Goal: Complete application form: Complete application form

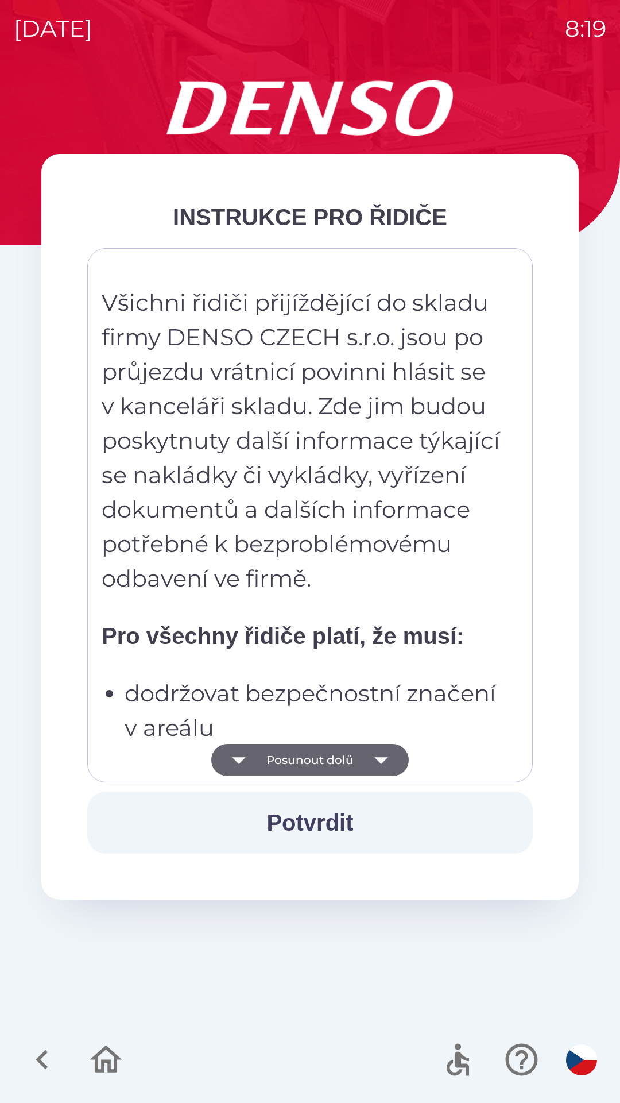
click at [321, 820] on button "Potvrdit" at bounding box center [310, 823] width 446 height 62
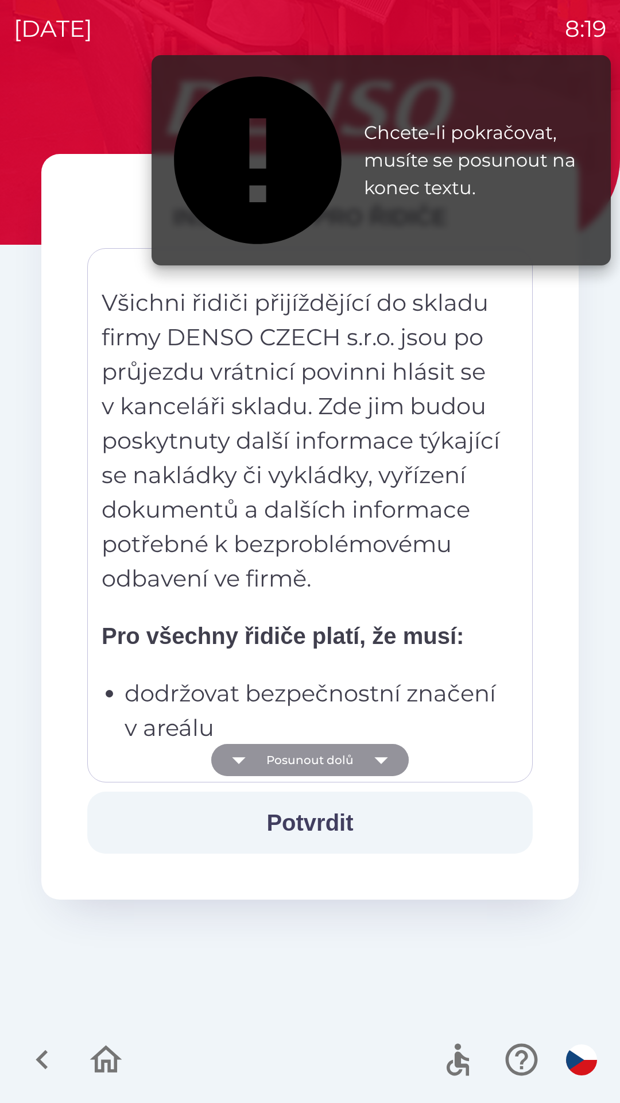
click at [379, 761] on icon "button" at bounding box center [381, 760] width 13 height 7
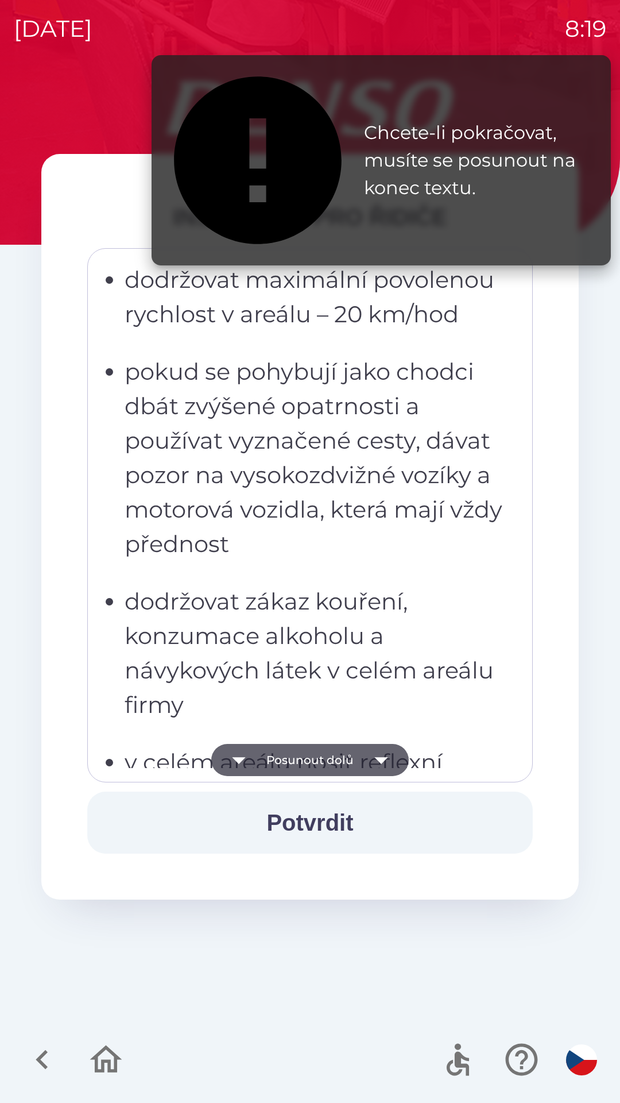
click at [375, 756] on icon "button" at bounding box center [381, 760] width 32 height 32
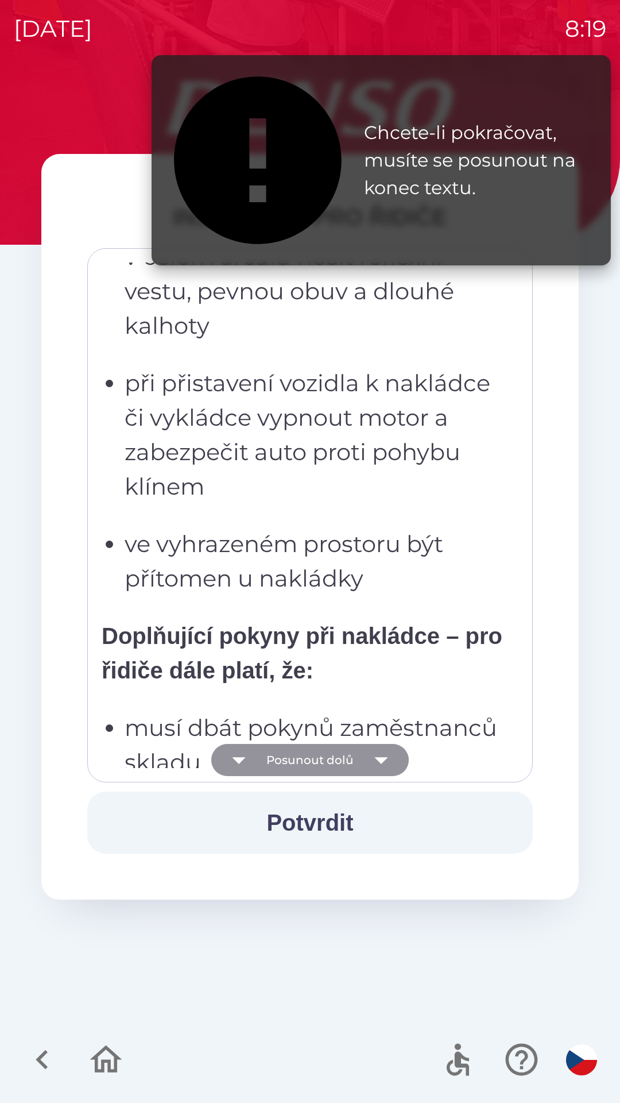
click at [381, 769] on icon "button" at bounding box center [381, 760] width 32 height 32
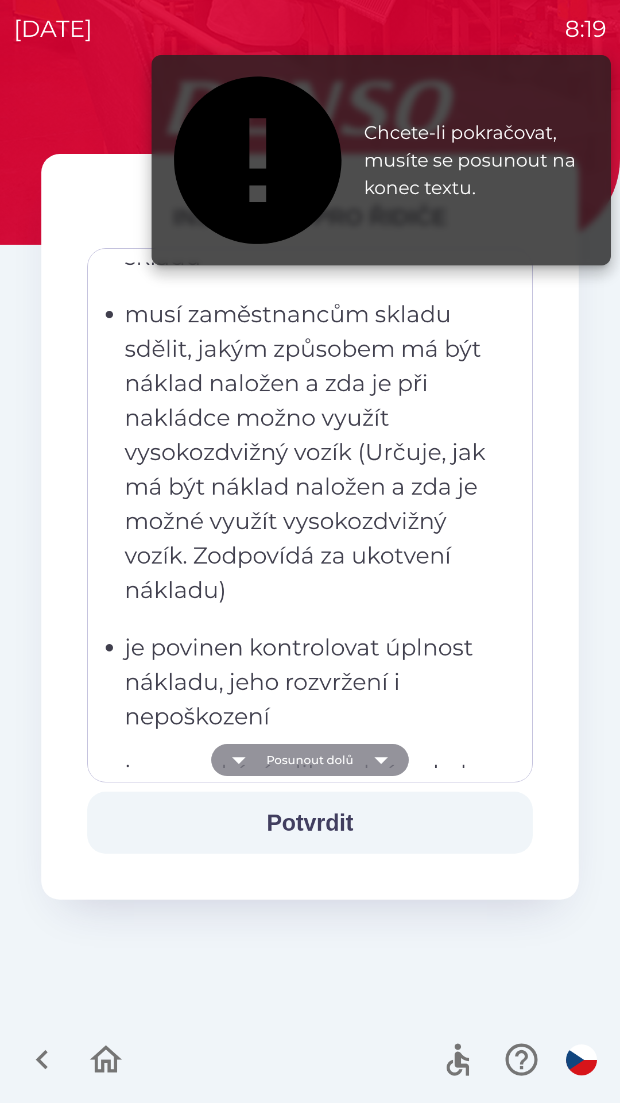
click at [382, 766] on icon "button" at bounding box center [381, 760] width 32 height 32
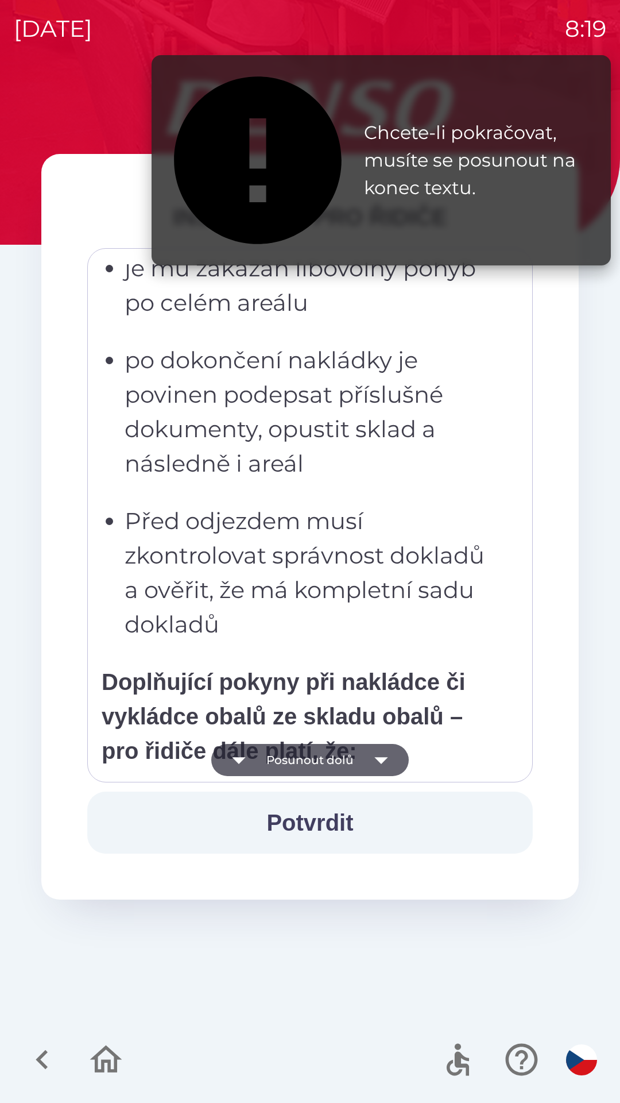
click at [380, 767] on icon "button" at bounding box center [381, 760] width 32 height 32
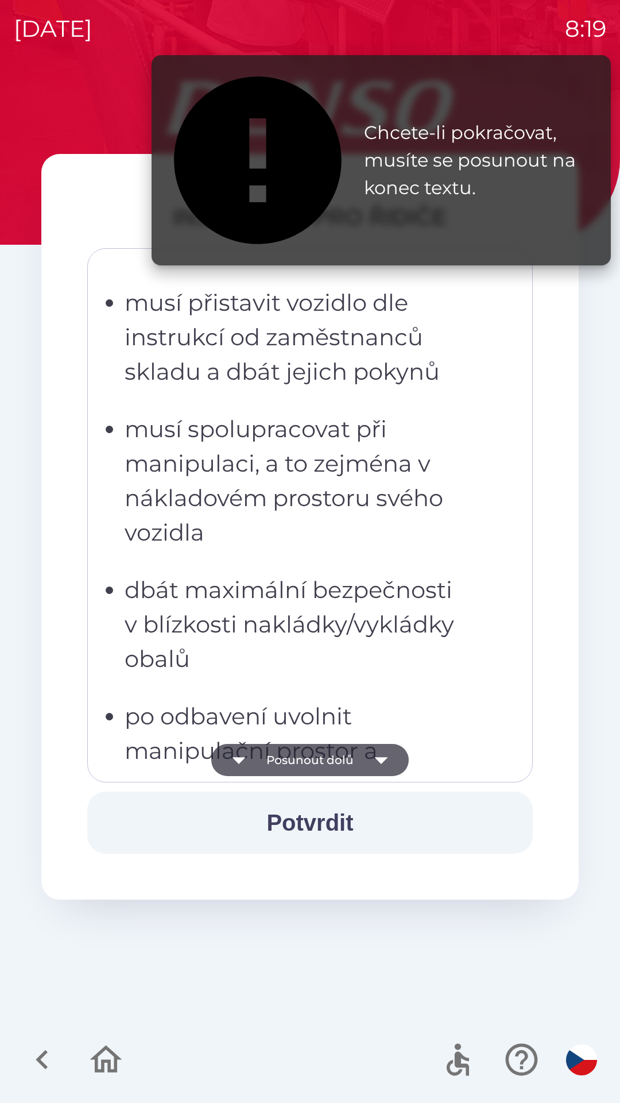
click at [379, 763] on icon "button" at bounding box center [381, 760] width 32 height 32
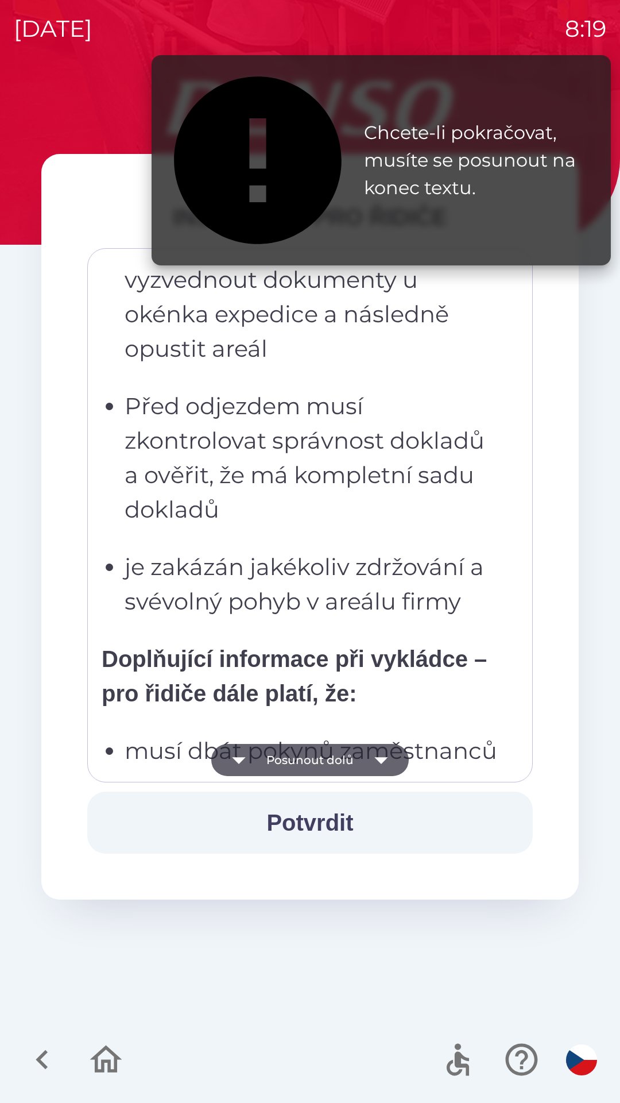
click at [379, 768] on icon "button" at bounding box center [381, 760] width 32 height 32
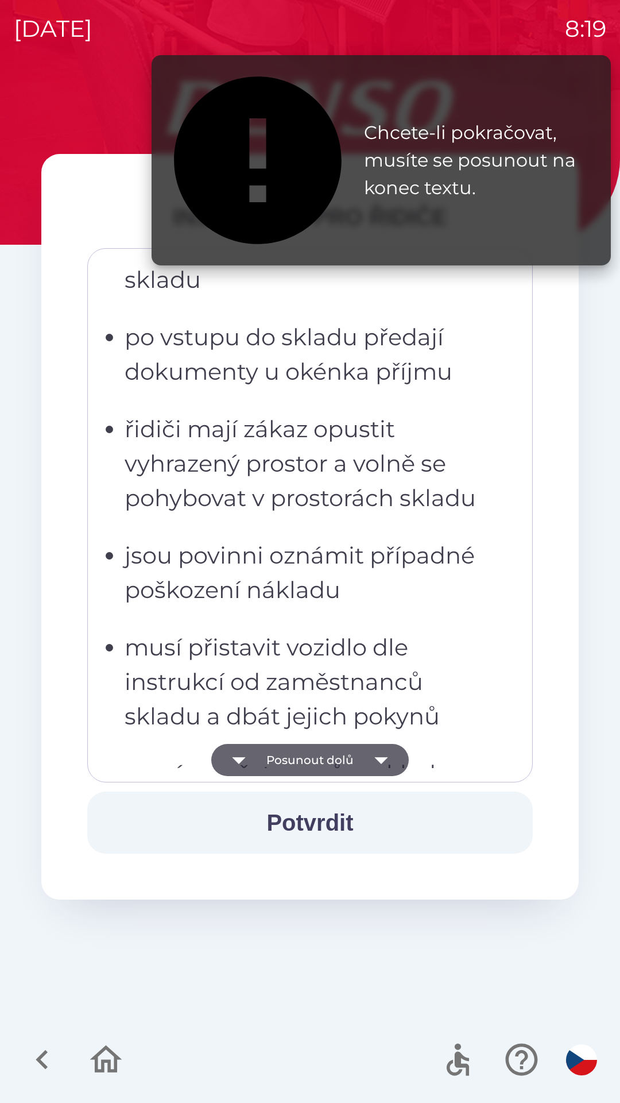
click at [337, 816] on button "Potvrdit" at bounding box center [310, 823] width 446 height 62
click at [381, 758] on icon "button" at bounding box center [381, 760] width 13 height 7
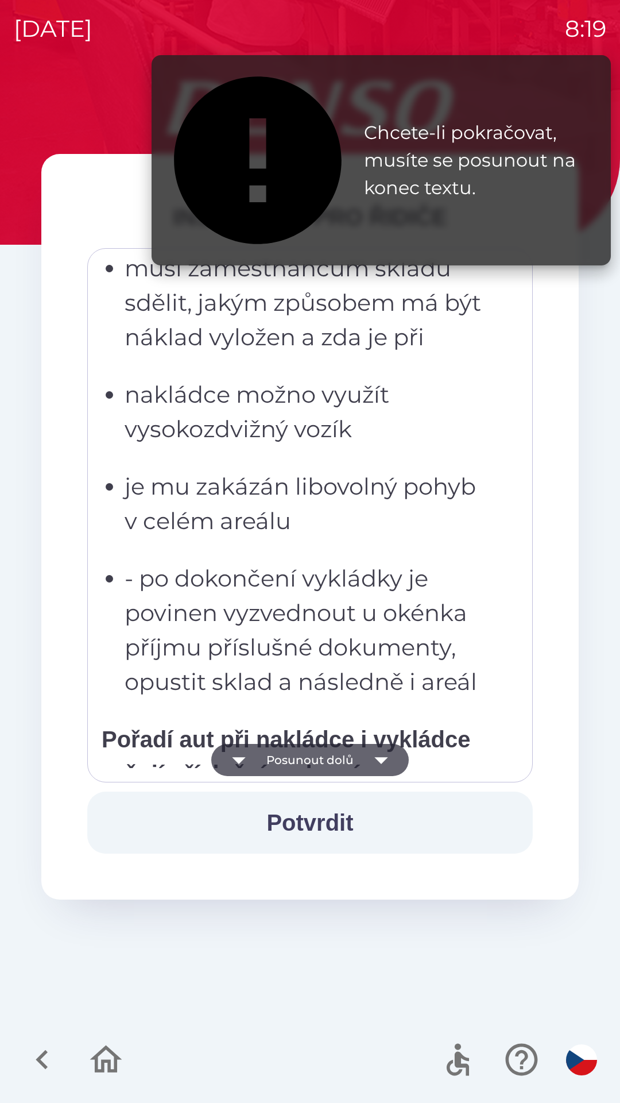
click at [385, 763] on icon "button" at bounding box center [381, 760] width 32 height 32
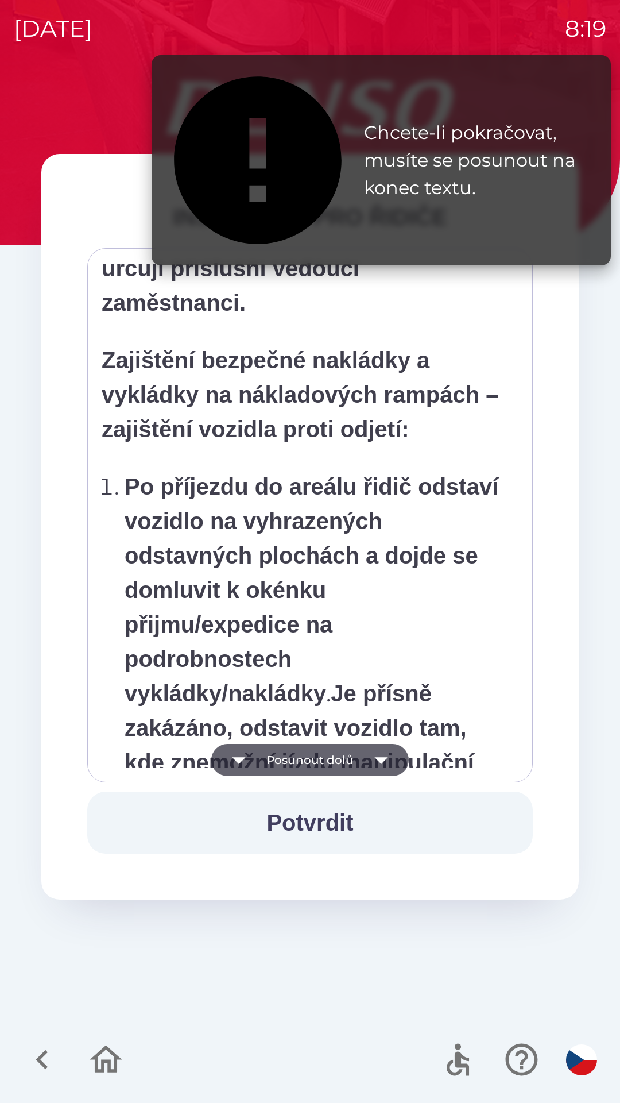
click at [388, 764] on icon "button" at bounding box center [381, 760] width 32 height 32
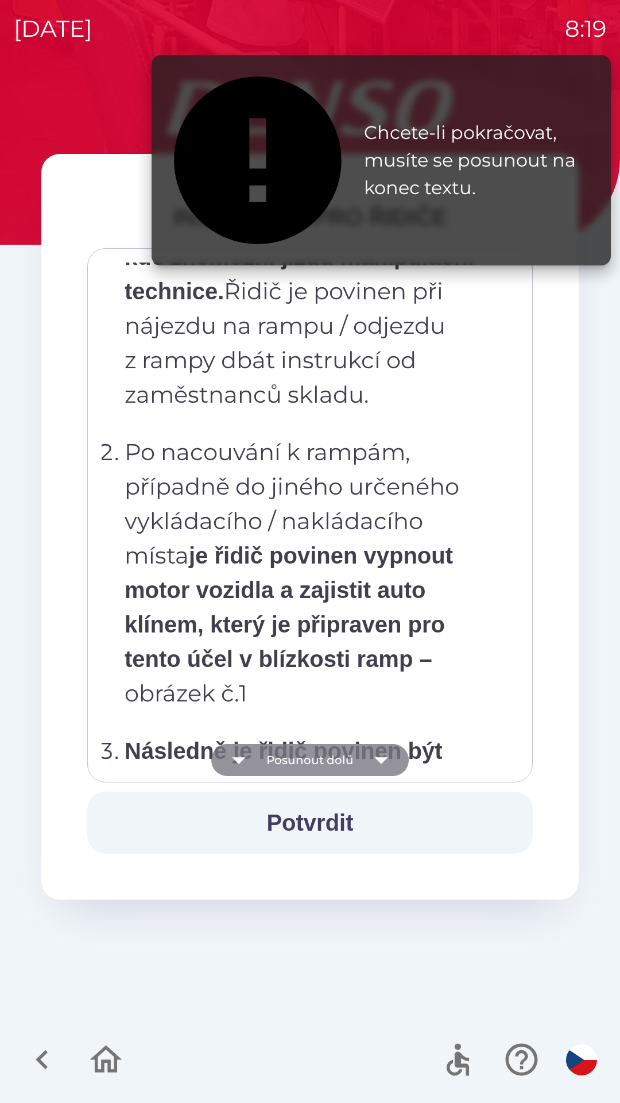
click at [384, 767] on icon "button" at bounding box center [381, 760] width 32 height 32
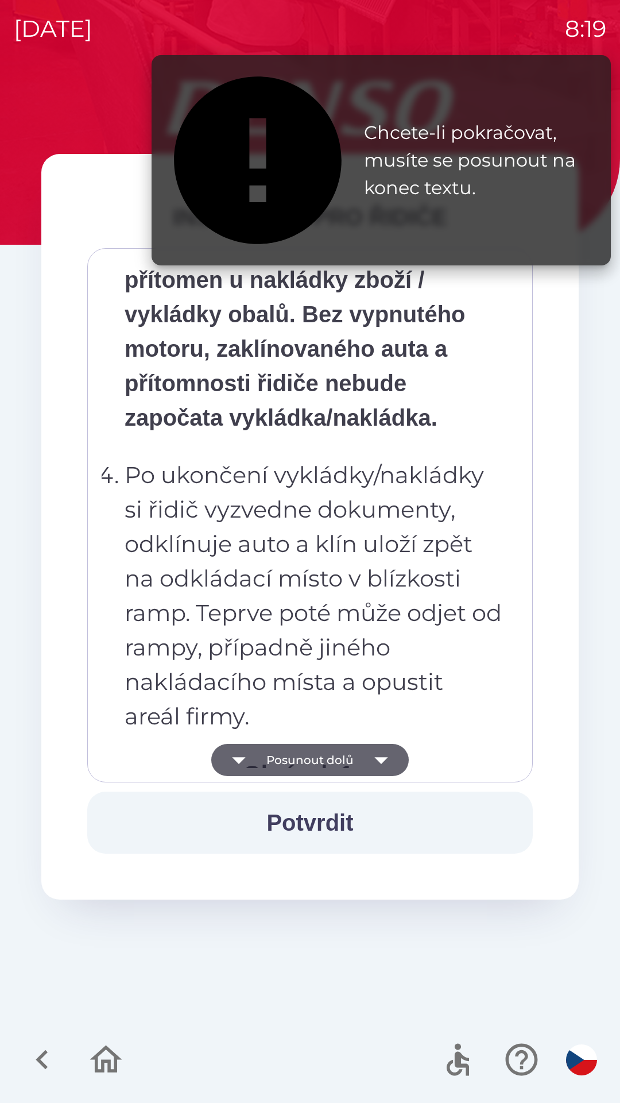
click at [386, 757] on icon "button" at bounding box center [381, 760] width 32 height 32
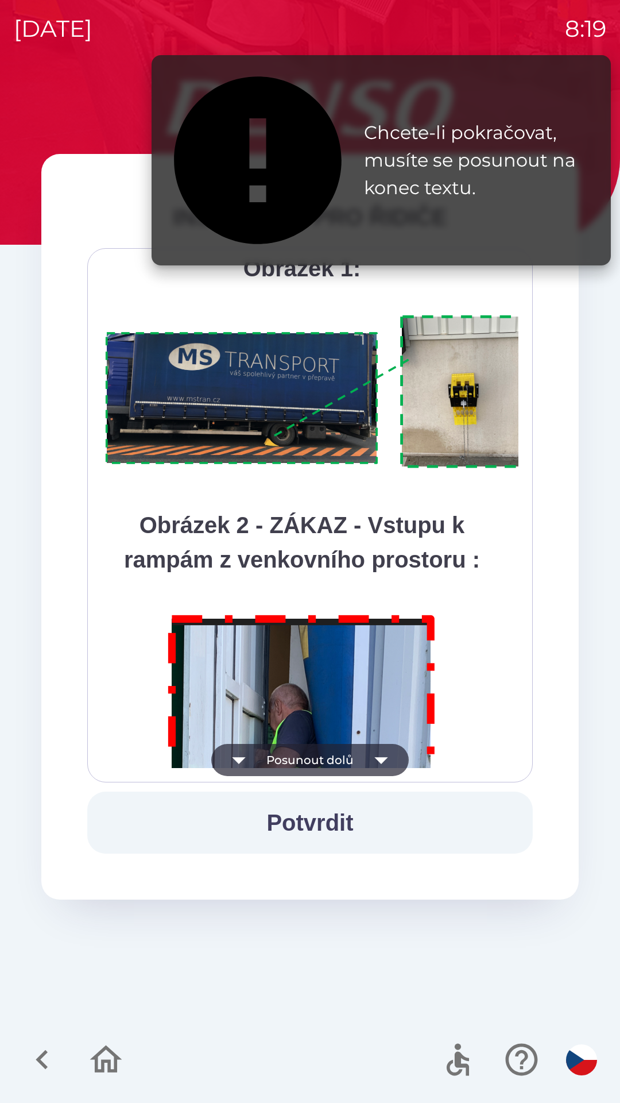
click at [393, 762] on icon "button" at bounding box center [381, 760] width 32 height 32
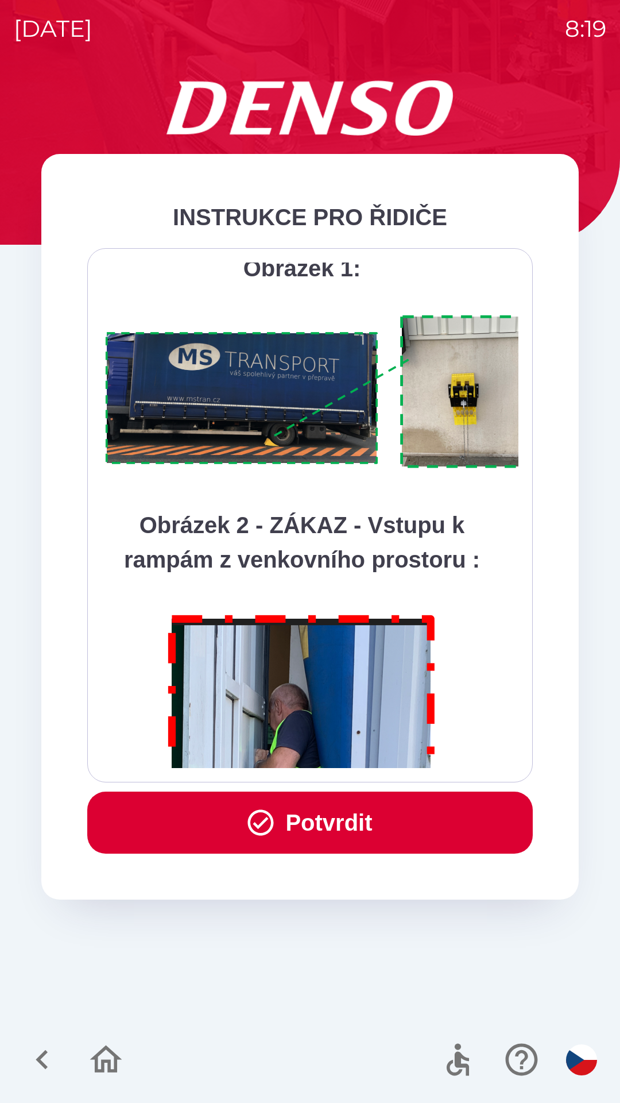
scroll to position [6456, 0]
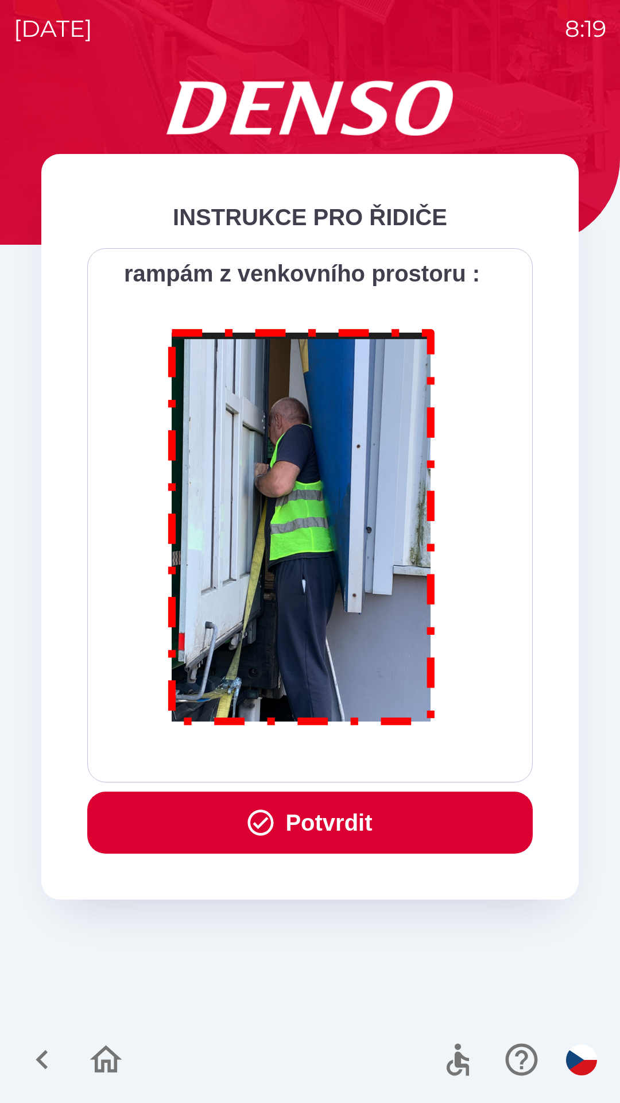
click at [387, 766] on div "Všichni řidiči přijíždějící do skladu firmy DENSO CZECH s.r.o. jsou po průjezdu…" at bounding box center [310, 516] width 417 height 506
click at [387, 769] on div "Všichni řidiči přijíždějící do skladu firmy DENSO CZECH s.r.o. jsou po průjezdu…" at bounding box center [310, 515] width 446 height 534
click at [396, 817] on button "Potvrdit" at bounding box center [310, 823] width 446 height 62
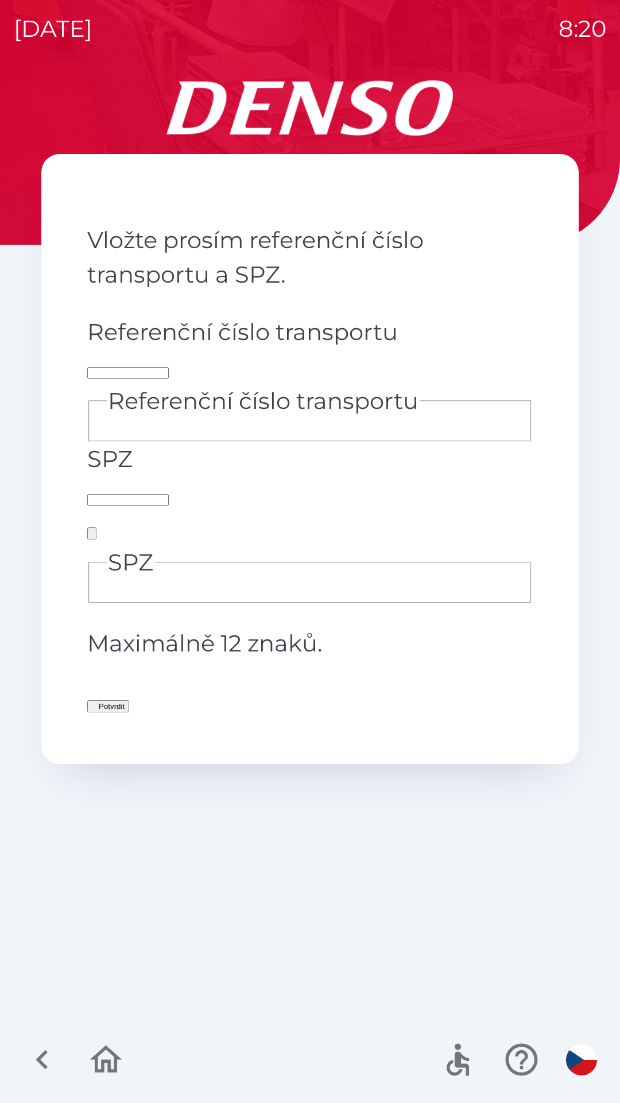
click at [248, 337] on div "Referenční číslo transportu Referenční číslo transportu" at bounding box center [310, 378] width 446 height 127
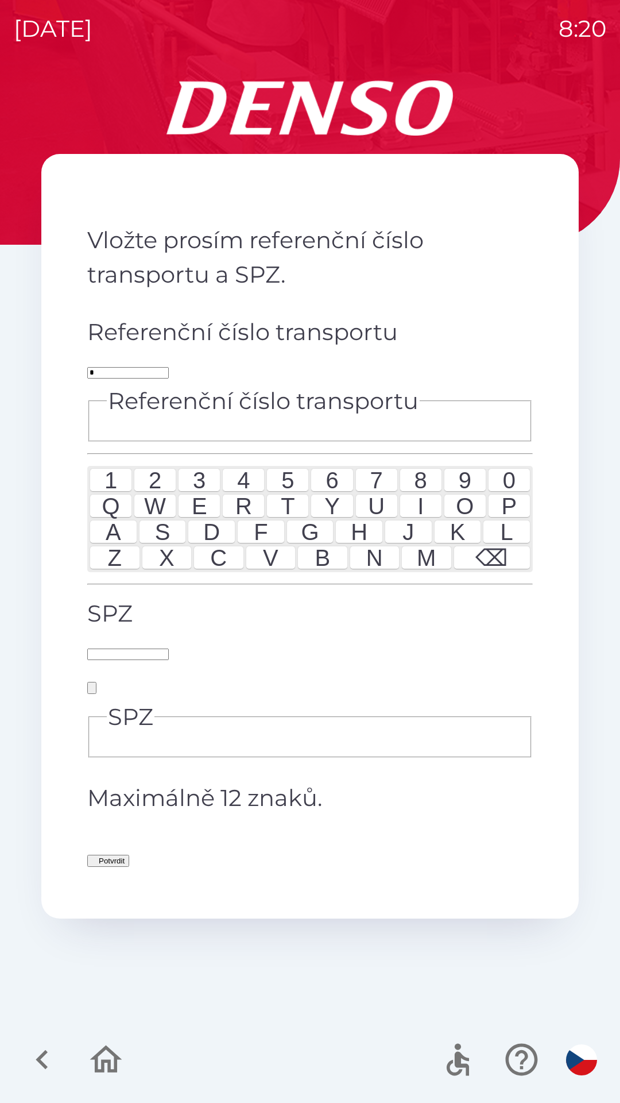
click at [179, 492] on div "3" at bounding box center [199, 480] width 41 height 23
click at [228, 492] on div "4" at bounding box center [243, 480] width 41 height 23
click at [348, 492] on div "6" at bounding box center [331, 480] width 41 height 23
click at [134, 492] on div "2" at bounding box center [154, 480] width 41 height 23
click at [530, 492] on div "0" at bounding box center [509, 480] width 41 height 23
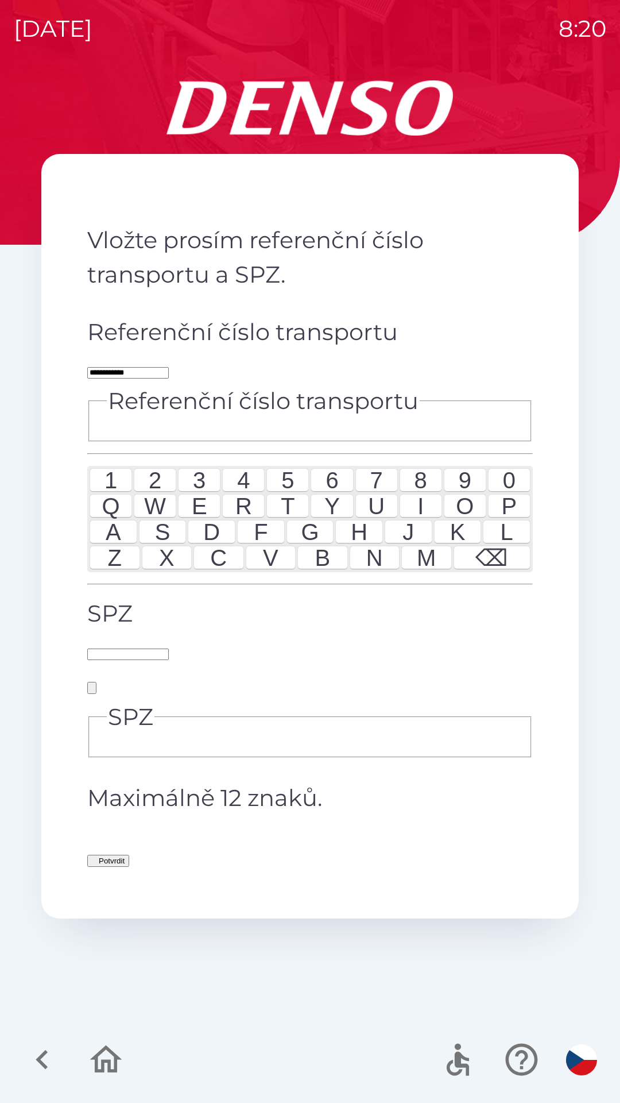
click at [531, 569] on div "⌫" at bounding box center [492, 557] width 76 height 23
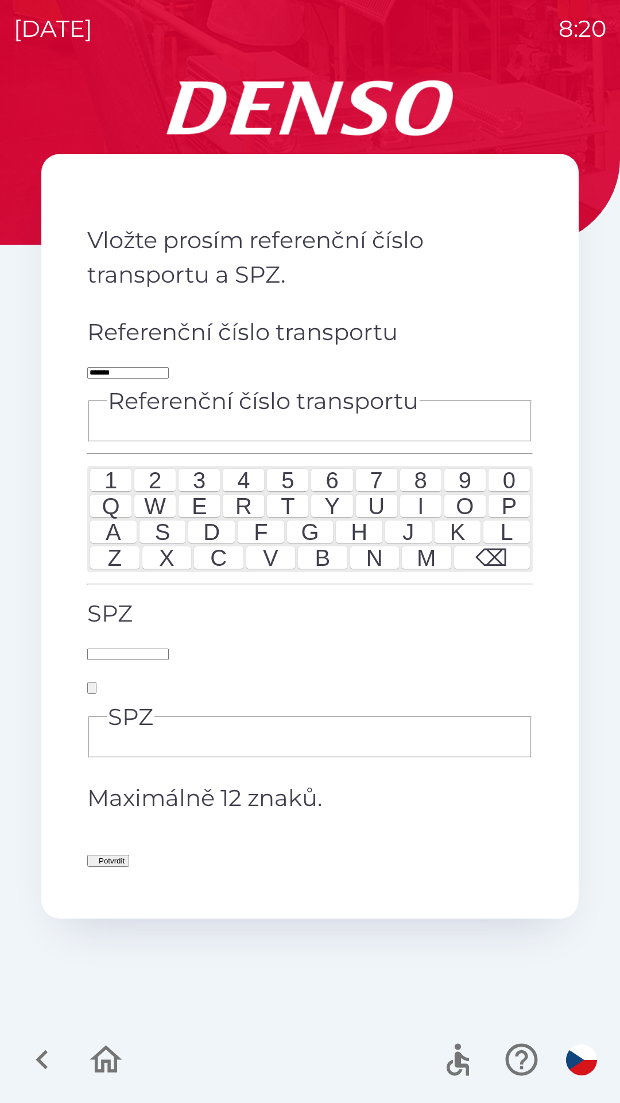
type input "******"
click at [169, 649] on input "SPZ" at bounding box center [128, 654] width 82 height 11
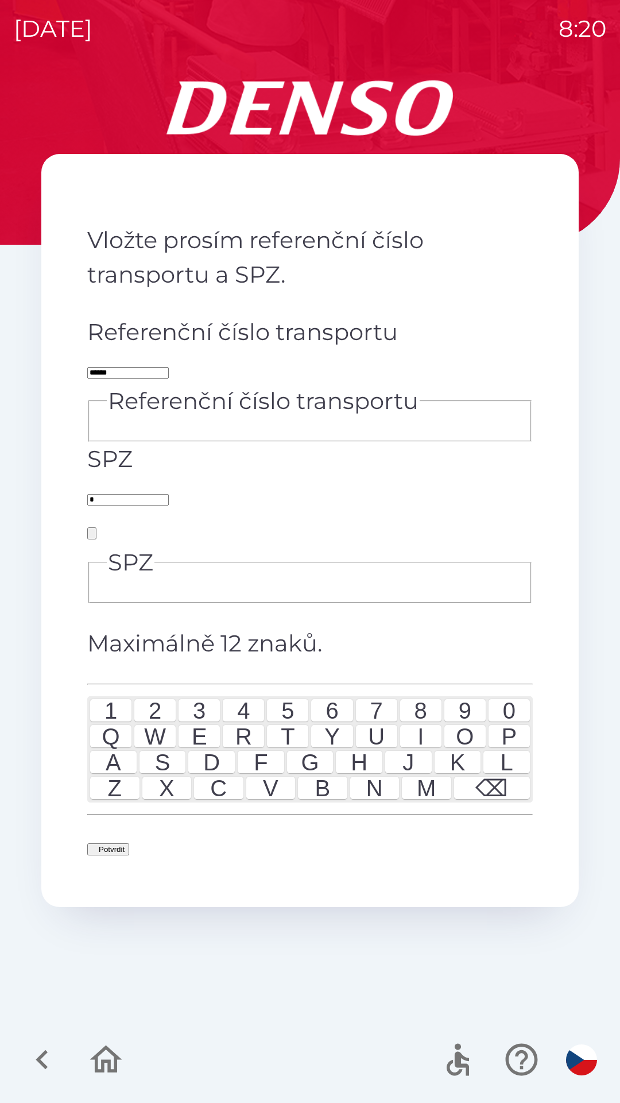
click at [278, 722] on div "5" at bounding box center [287, 710] width 41 height 23
click at [179, 722] on div "3" at bounding box center [199, 710] width 41 height 23
click at [442, 722] on div "8" at bounding box center [420, 710] width 41 height 23
type input "*******"
click at [530, 722] on div "0" at bounding box center [509, 710] width 41 height 23
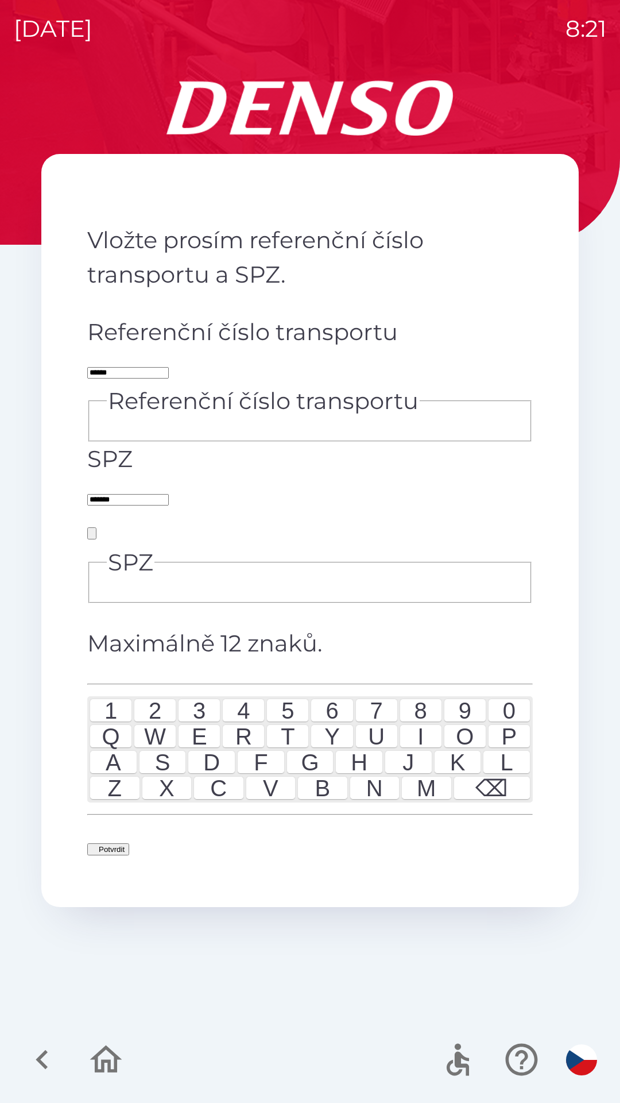
click at [129, 843] on button "Potvrdit" at bounding box center [108, 849] width 42 height 12
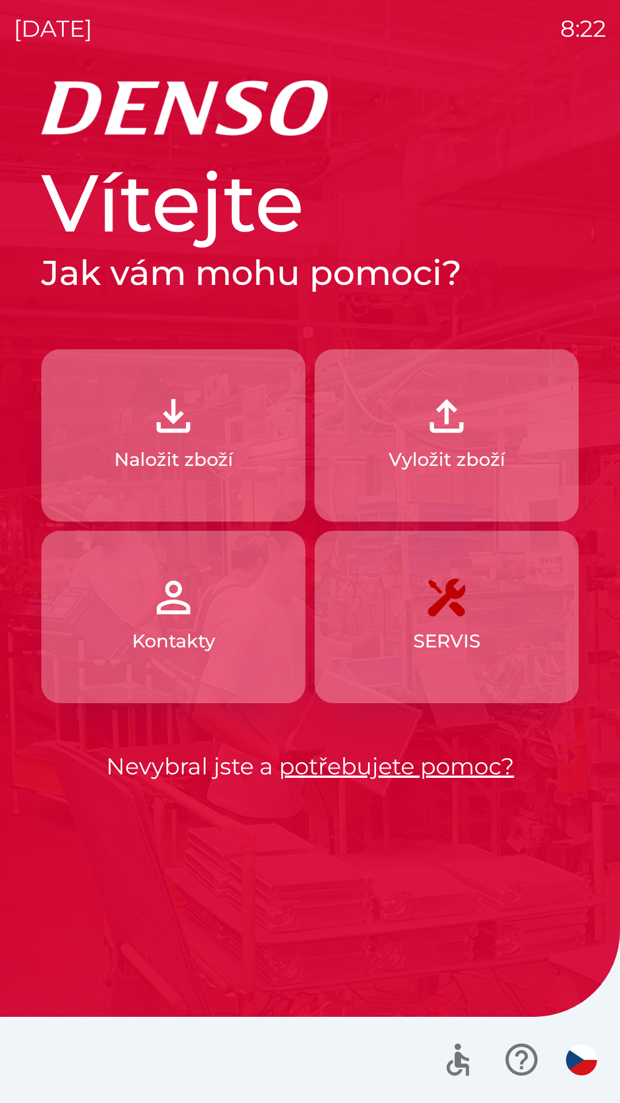
click at [449, 423] on img "button" at bounding box center [447, 416] width 51 height 51
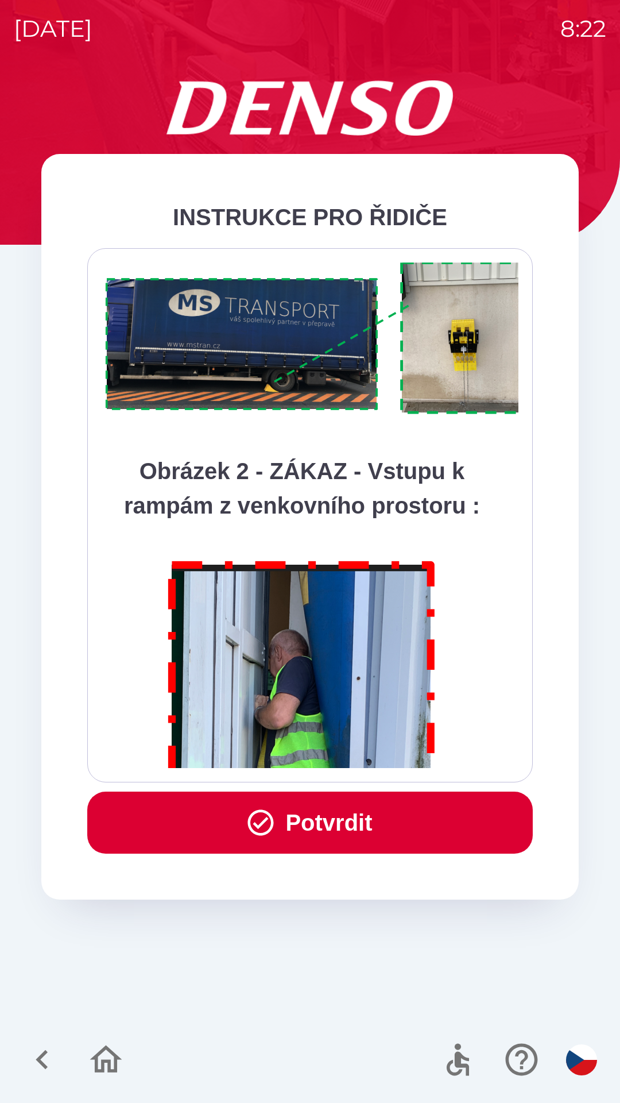
scroll to position [6456, 0]
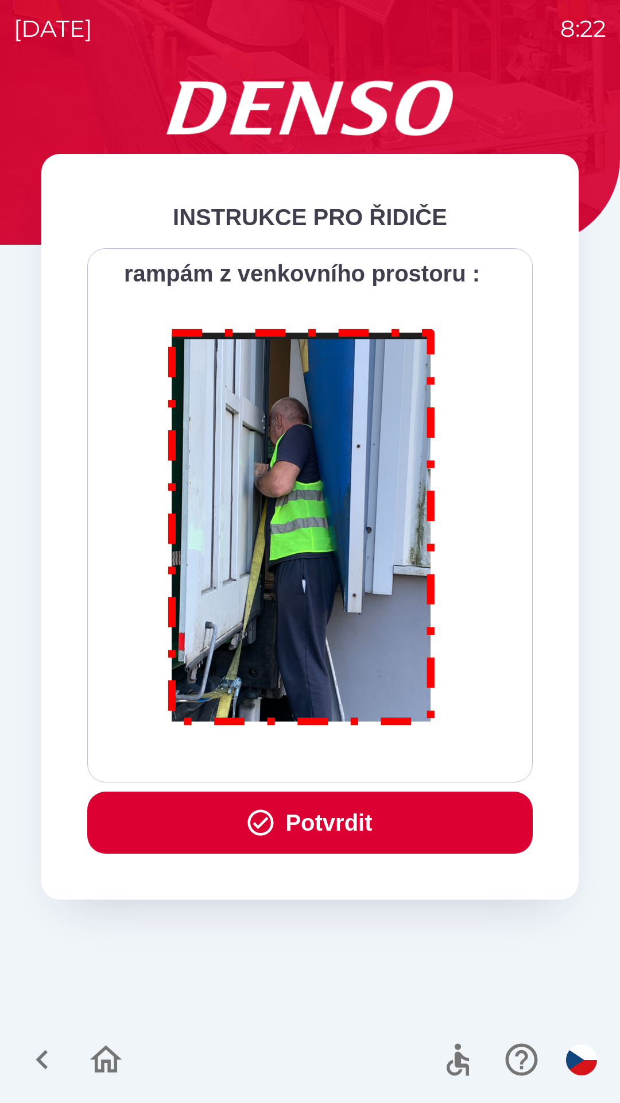
click at [320, 818] on button "Potvrdit" at bounding box center [310, 823] width 446 height 62
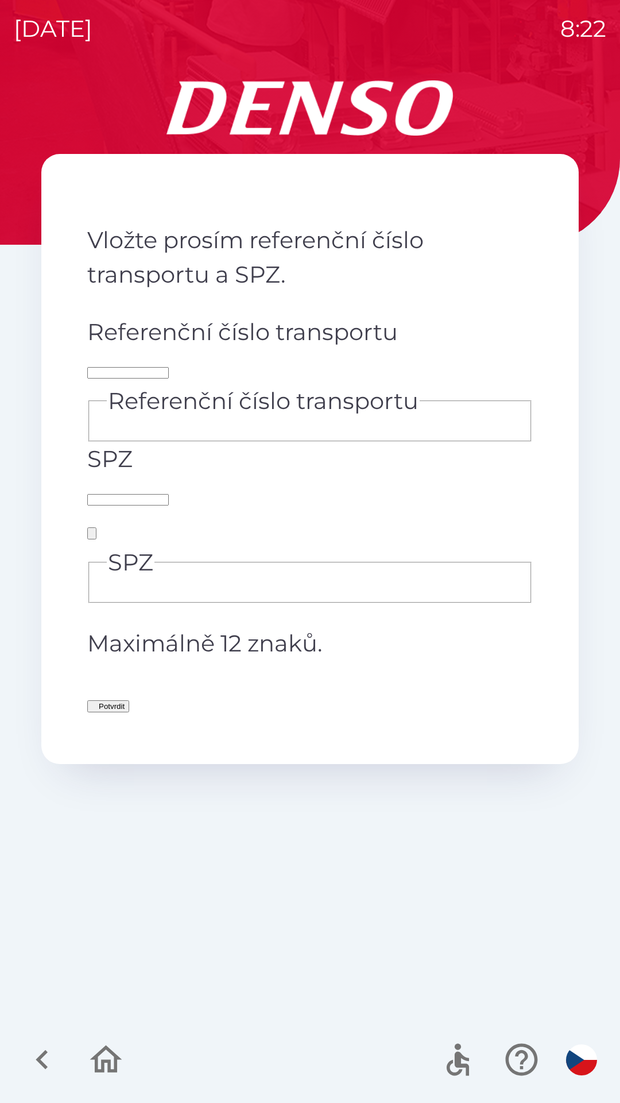
click at [303, 322] on div "Referenční číslo transportu Referenční číslo transportu" at bounding box center [310, 378] width 446 height 127
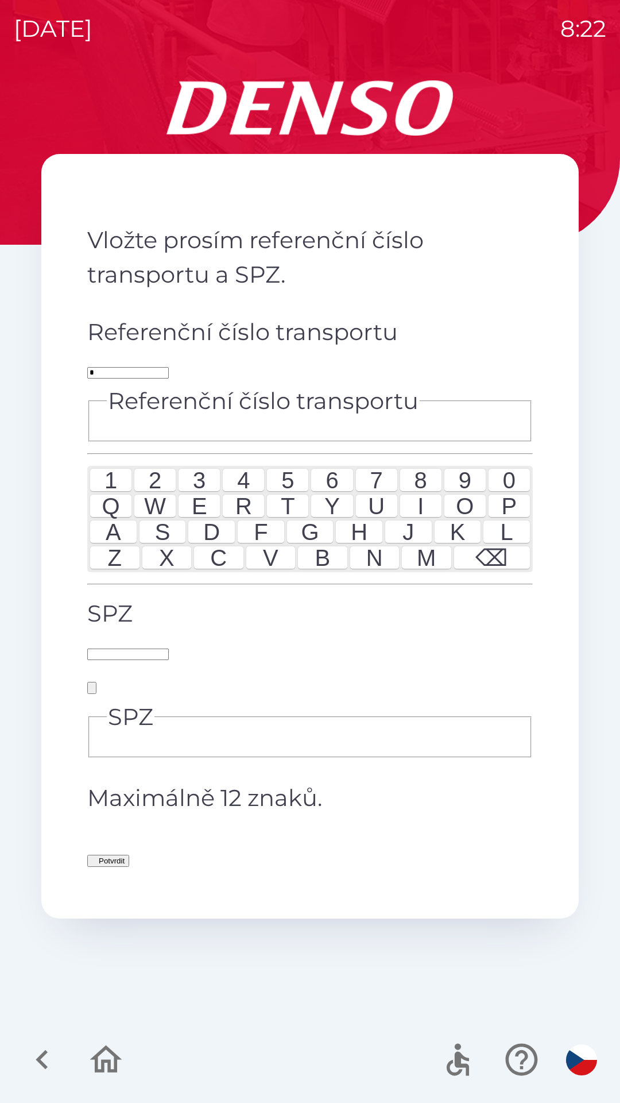
click at [188, 543] on div "D" at bounding box center [211, 531] width 47 height 23
click at [442, 492] on div "8" at bounding box center [420, 480] width 41 height 23
click at [90, 492] on div "1" at bounding box center [110, 480] width 41 height 23
type input "*******"
click at [169, 649] on input "SPZ" at bounding box center [128, 654] width 82 height 11
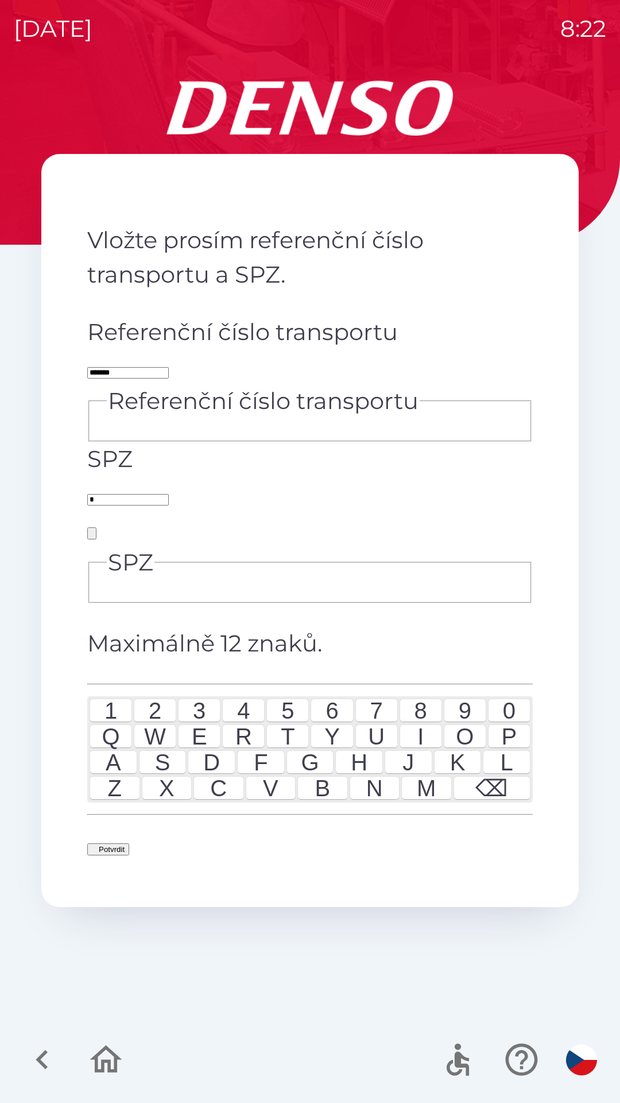
click at [347, 722] on div "6" at bounding box center [331, 710] width 41 height 23
type input "*******"
click at [351, 722] on div "6" at bounding box center [331, 710] width 41 height 23
click at [129, 843] on button "Potvrdit" at bounding box center [108, 849] width 42 height 12
